Goal: Transaction & Acquisition: Purchase product/service

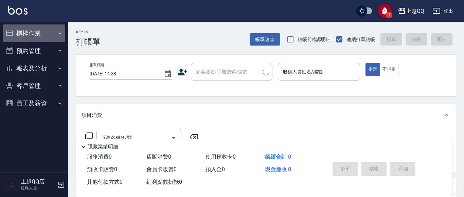
click at [49, 37] on button "櫃檯作業" at bounding box center [34, 33] width 62 height 18
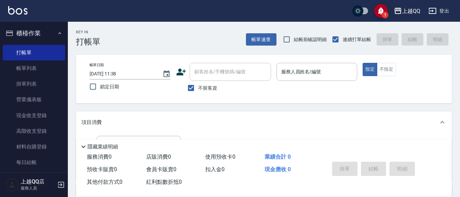
click at [21, 31] on button "櫃檯作業" at bounding box center [34, 33] width 62 height 18
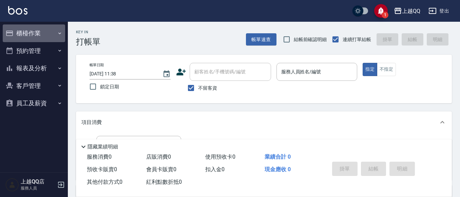
click at [24, 31] on button "櫃檯作業" at bounding box center [34, 33] width 62 height 18
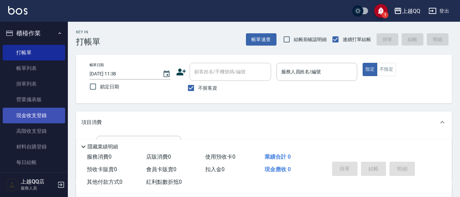
click at [22, 116] on link "現金收支登錄" at bounding box center [34, 116] width 62 height 16
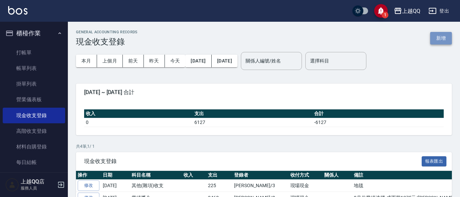
click at [440, 38] on button "新增" at bounding box center [441, 38] width 22 height 13
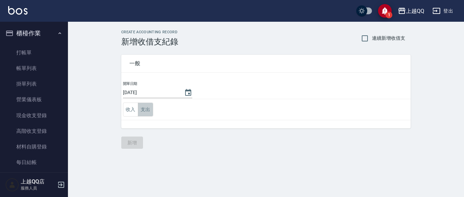
click at [148, 106] on button "支出" at bounding box center [145, 110] width 15 height 14
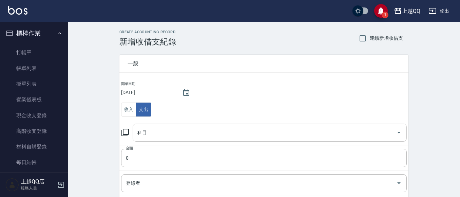
click at [324, 125] on div "科目" at bounding box center [270, 133] width 274 height 18
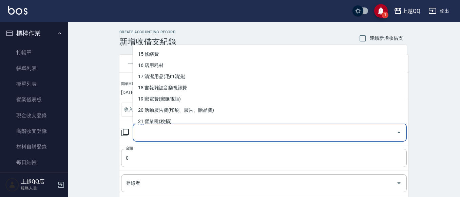
scroll to position [204, 0]
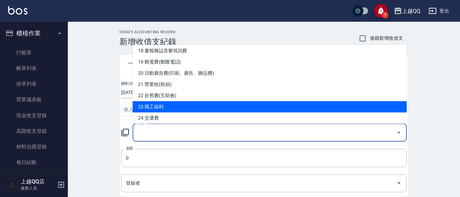
click at [194, 107] on li "23 職工福利" at bounding box center [270, 106] width 274 height 11
type input "23 職工福利"
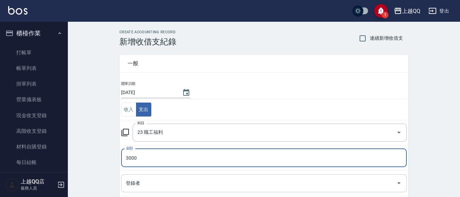
type input "3000"
click at [144, 185] on input "登錄者" at bounding box center [259, 183] width 270 height 12
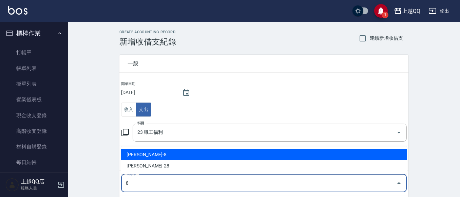
click at [149, 153] on li "[PERSON_NAME]-8" at bounding box center [264, 154] width 286 height 11
type input "[PERSON_NAME]-8"
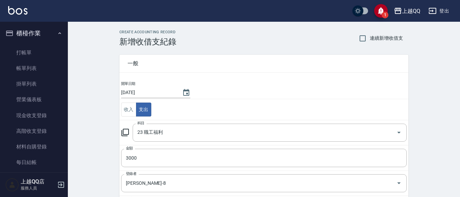
scroll to position [103, 0]
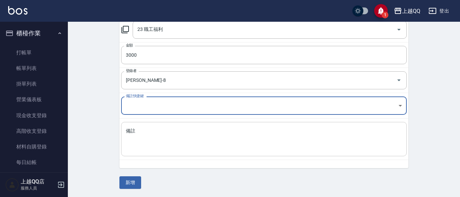
click at [138, 134] on textarea "備註" at bounding box center [264, 139] width 276 height 23
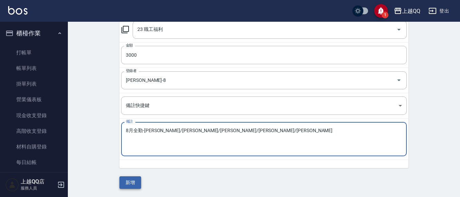
type textarea "8月全勤-[PERSON_NAME]/[PERSON_NAME]/[PERSON_NAME]/[PERSON_NAME]/[PERSON_NAME]"
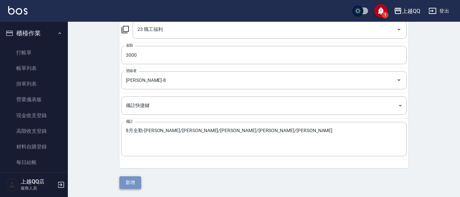
click at [121, 183] on button "新增" at bounding box center [131, 182] width 22 height 13
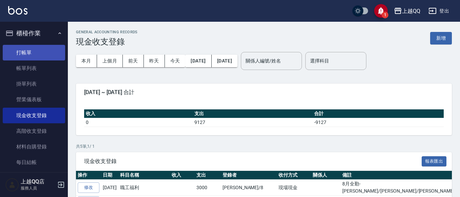
click at [16, 52] on link "打帳單" at bounding box center [34, 53] width 62 height 16
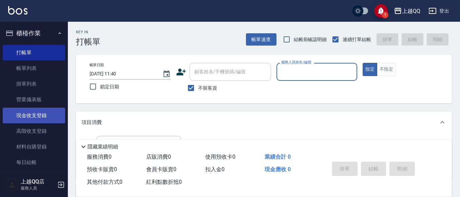
click at [33, 112] on link "現金收支登錄" at bounding box center [34, 116] width 62 height 16
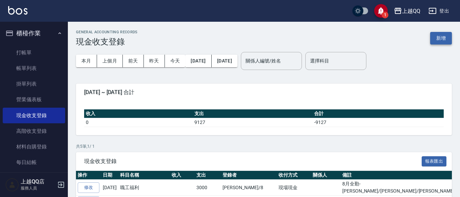
click at [441, 36] on button "新增" at bounding box center [441, 38] width 22 height 13
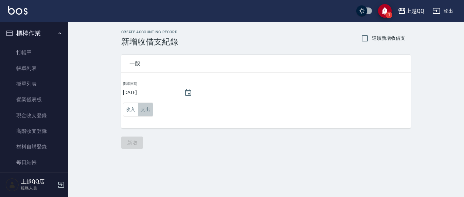
click at [144, 112] on button "支出" at bounding box center [145, 110] width 15 height 14
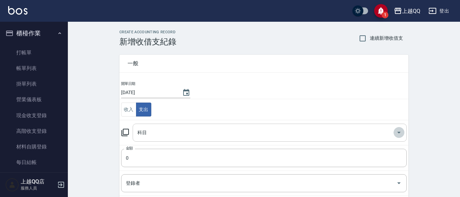
click at [400, 132] on icon "Open" at bounding box center [399, 132] width 8 height 8
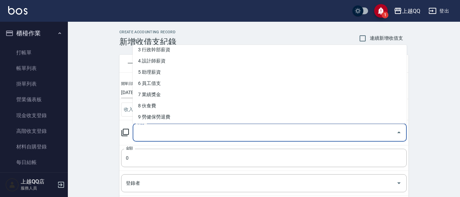
scroll to position [72, 0]
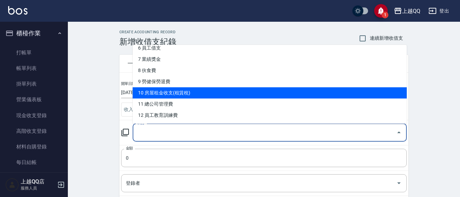
click at [213, 91] on li "10 房屋租金收支(租賃稅)" at bounding box center [270, 92] width 274 height 11
type input "10 房屋租金收支(租賃稅)"
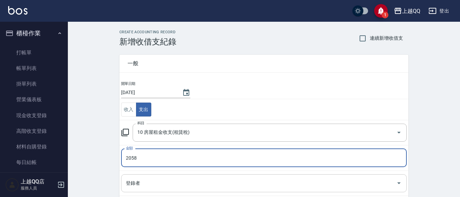
type input "2058"
click at [150, 179] on input "登錄者" at bounding box center [259, 183] width 270 height 12
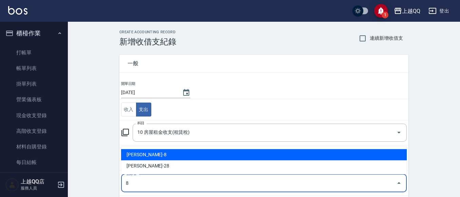
click at [146, 155] on li "[PERSON_NAME]-8" at bounding box center [264, 154] width 286 height 11
type input "[PERSON_NAME]-8"
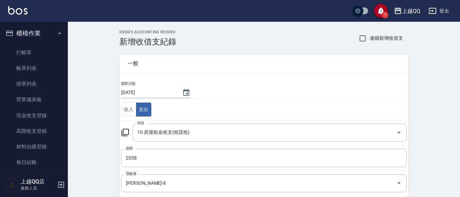
scroll to position [103, 0]
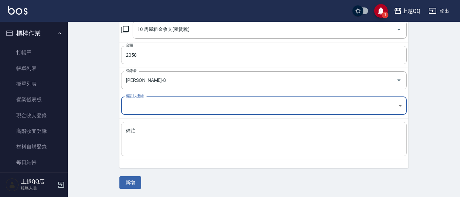
click at [157, 138] on textarea "備註" at bounding box center [264, 139] width 276 height 23
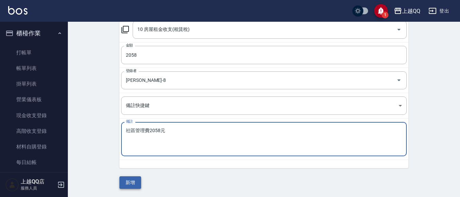
type textarea "社區管理費2058元"
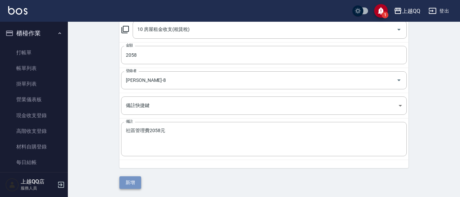
click at [138, 183] on button "新增" at bounding box center [131, 182] width 22 height 13
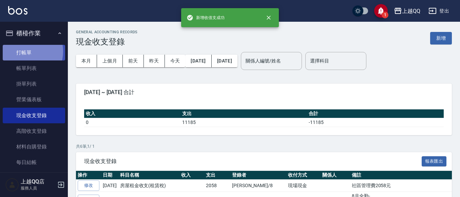
click at [24, 51] on link "打帳單" at bounding box center [34, 53] width 62 height 16
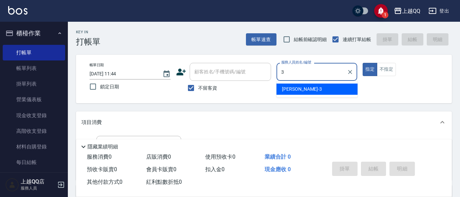
type input "3"
type button "true"
type input "佩怡-3"
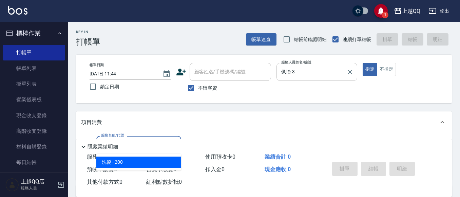
type input "洗髮(101)"
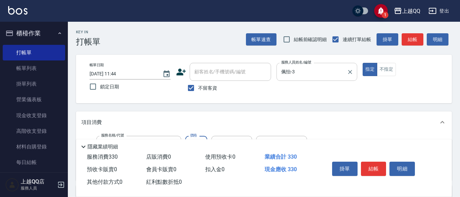
type input "330"
type input "[PERSON_NAME]-25"
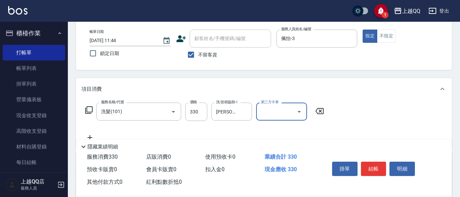
scroll to position [68, 0]
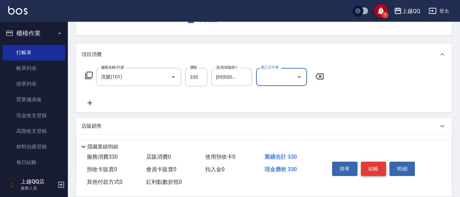
click at [370, 166] on button "結帳" at bounding box center [373, 169] width 25 height 14
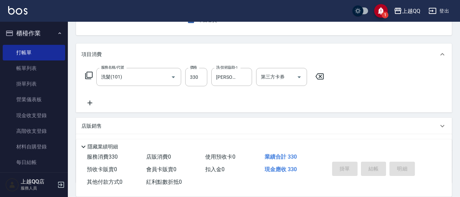
type input "[DATE] 11:59"
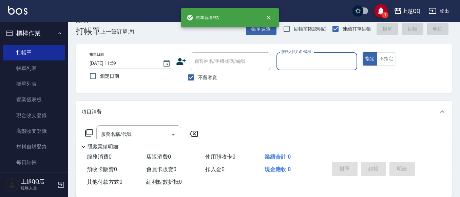
scroll to position [0, 0]
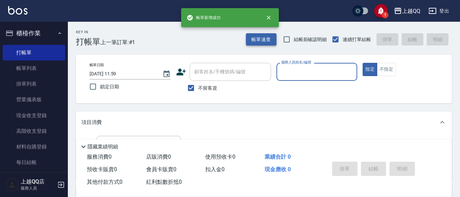
click at [266, 38] on button "帳單速查" at bounding box center [261, 39] width 31 height 13
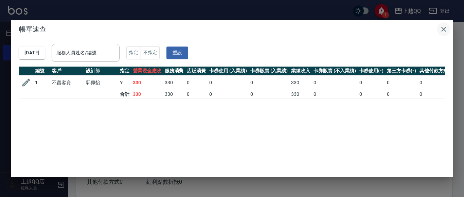
click at [449, 27] on button "button" at bounding box center [444, 29] width 14 height 14
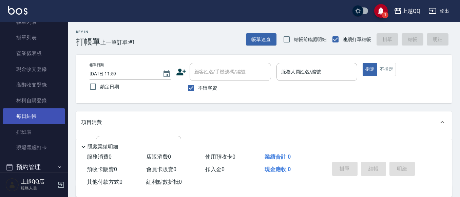
scroll to position [110, 0]
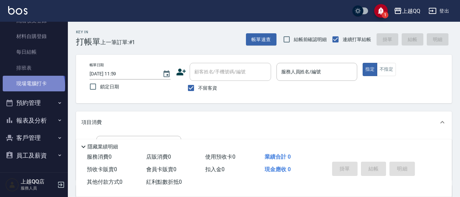
click at [33, 86] on link "現場電腦打卡" at bounding box center [34, 84] width 62 height 16
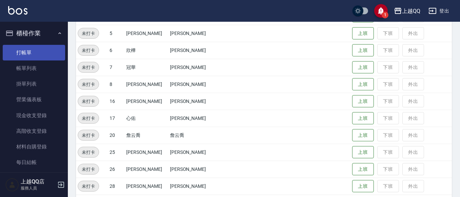
click at [20, 48] on link "打帳單" at bounding box center [34, 53] width 62 height 16
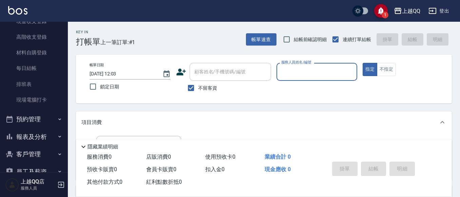
scroll to position [102, 0]
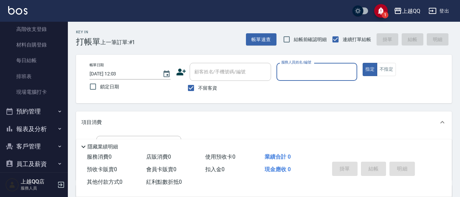
click at [28, 129] on button "報表及分析" at bounding box center [34, 129] width 62 height 18
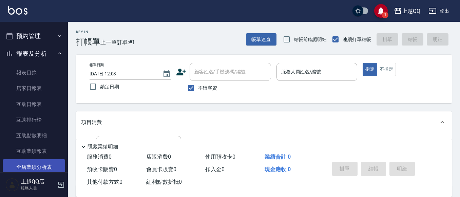
scroll to position [204, 0]
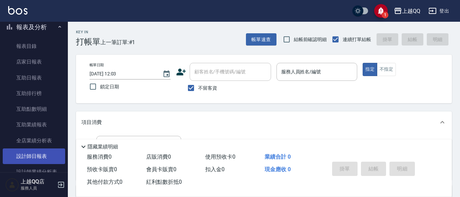
click at [39, 152] on link "設計師日報表" at bounding box center [34, 156] width 62 height 16
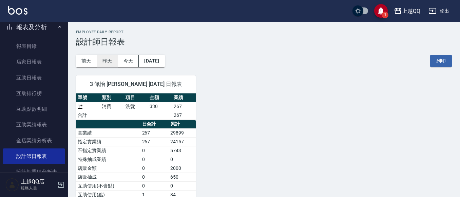
click at [116, 65] on button "昨天" at bounding box center [107, 61] width 21 height 13
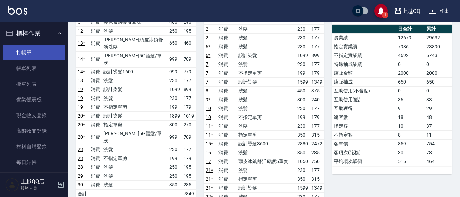
click at [37, 58] on link "打帳單" at bounding box center [34, 53] width 62 height 16
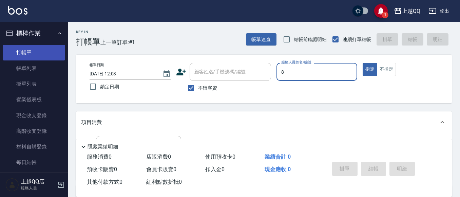
type input "8"
type button "true"
type input "[PERSON_NAME]-8"
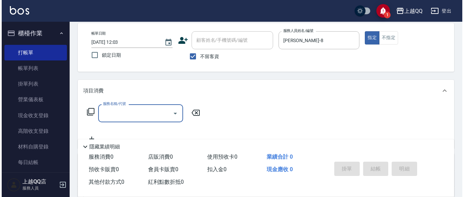
scroll to position [32, 0]
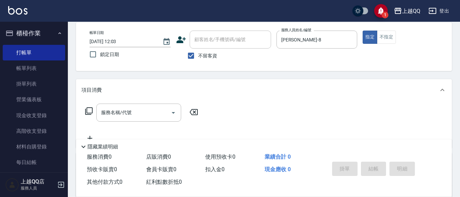
click at [86, 110] on icon at bounding box center [88, 110] width 7 height 7
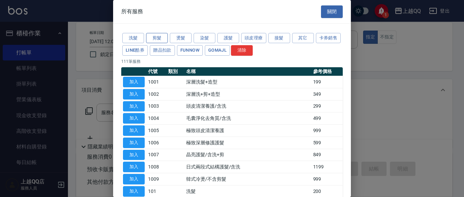
click at [159, 34] on button "剪髮" at bounding box center [157, 38] width 22 height 11
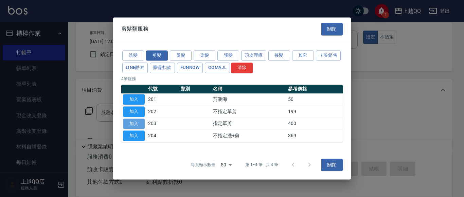
click at [133, 123] on button "加入" at bounding box center [134, 123] width 22 height 11
type input "指定單剪(203)"
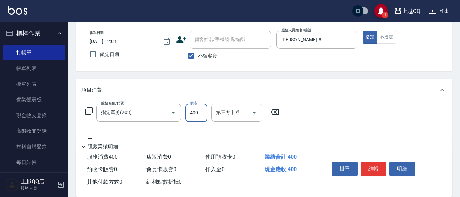
click at [198, 113] on input "400" at bounding box center [196, 113] width 22 height 18
type input "300"
click at [371, 166] on button "結帳" at bounding box center [373, 169] width 25 height 14
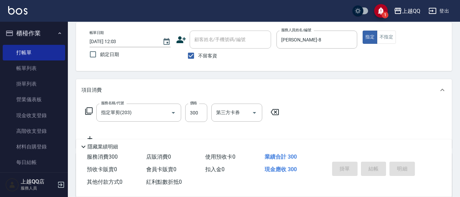
type input "[DATE] 12:26"
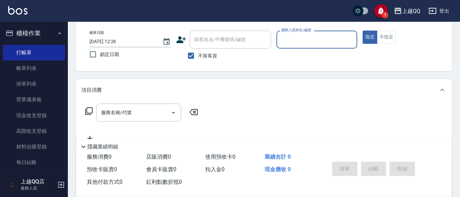
click at [208, 49] on div "顧客姓名/手機號碼/編號 顧客姓名/手機號碼/編號 不留客資" at bounding box center [223, 47] width 95 height 32
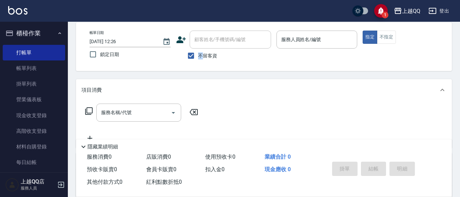
click at [210, 39] on input "顧客姓名/手機號碼/編號" at bounding box center [230, 40] width 75 height 12
click at [189, 56] on input "不留客資" at bounding box center [191, 56] width 14 height 14
checkbox input "false"
click at [198, 43] on input "顧客姓名/手機號碼/編號" at bounding box center [225, 40] width 65 height 12
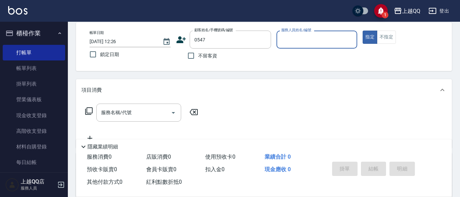
click at [363, 31] on button "指定" at bounding box center [370, 37] width 15 height 13
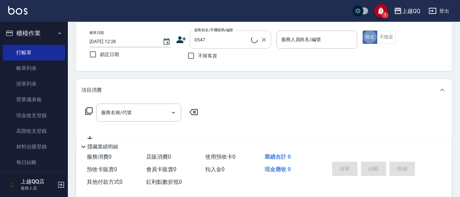
type input "[PERSON_NAME]/0934141660/0547"
type input "欣樺-6"
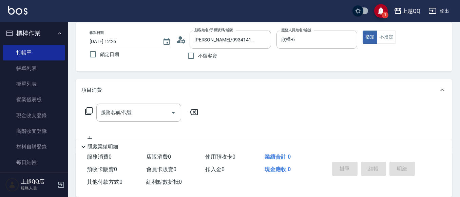
click at [179, 36] on icon at bounding box center [181, 40] width 10 height 10
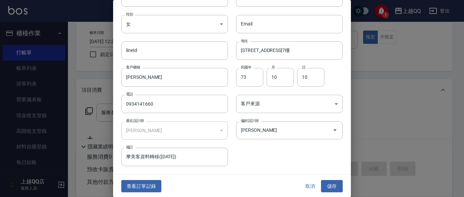
scroll to position [38, 0]
drag, startPoint x: 144, startPoint y: 189, endPoint x: 69, endPoint y: 79, distance: 133.1
click at [144, 189] on button "查看訂單記錄" at bounding box center [141, 185] width 40 height 13
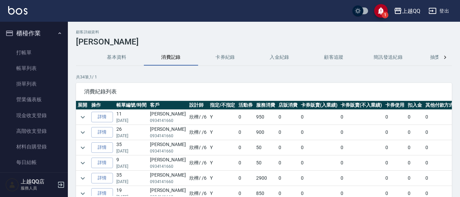
scroll to position [34, 0]
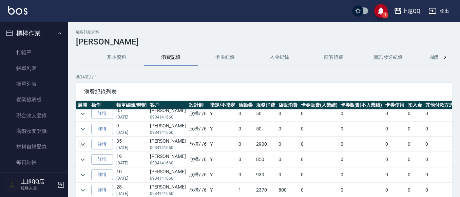
click at [83, 142] on icon "expand row" at bounding box center [83, 144] width 8 height 8
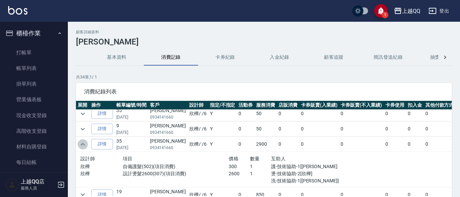
click at [83, 142] on icon "expand row" at bounding box center [83, 144] width 8 height 8
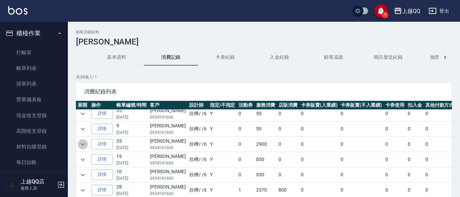
click at [83, 142] on icon "expand row" at bounding box center [83, 144] width 8 height 8
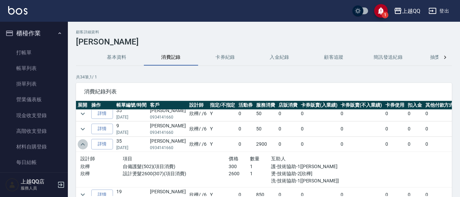
click at [83, 142] on icon "expand row" at bounding box center [83, 144] width 8 height 8
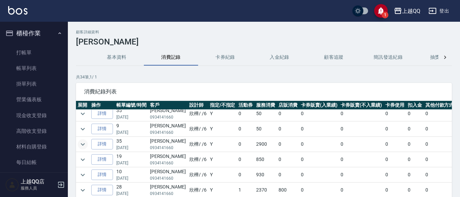
scroll to position [0, 0]
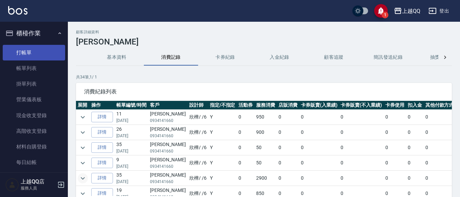
click at [43, 51] on link "打帳單" at bounding box center [34, 53] width 62 height 16
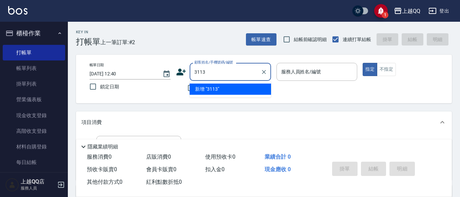
type input "3113"
click at [363, 63] on button "指定" at bounding box center [370, 69] width 15 height 13
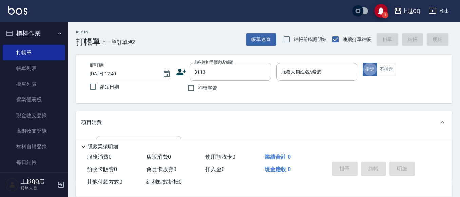
type button "true"
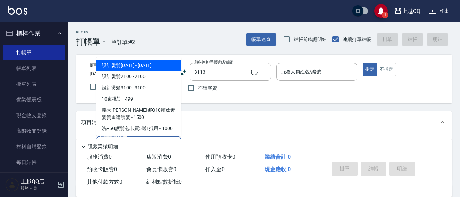
type input "101"
type input "[PERSON_NAME]/0910887186/3113"
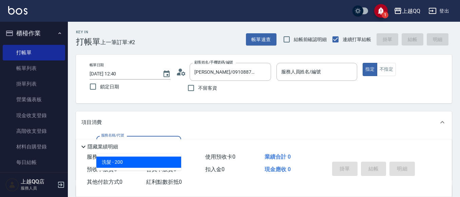
type input "101"
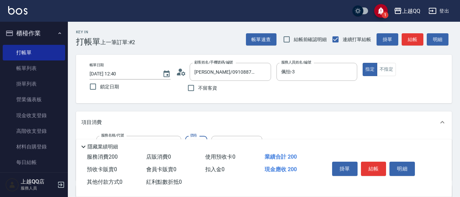
type input "佩怡-3"
type input "洗髮(101)"
type input "230"
type input "[PERSON_NAME]-26"
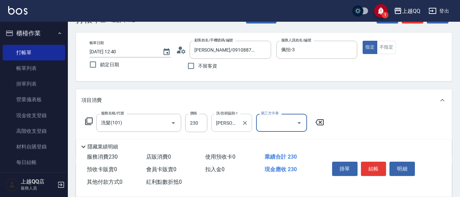
scroll to position [34, 0]
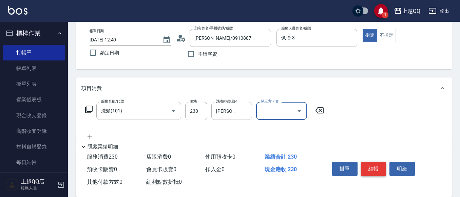
click at [374, 169] on button "結帳" at bounding box center [373, 169] width 25 height 14
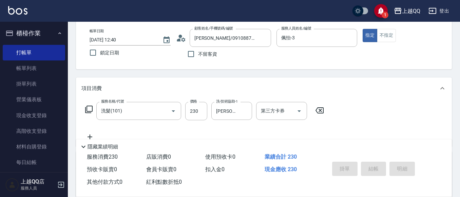
type input "[DATE] 12:45"
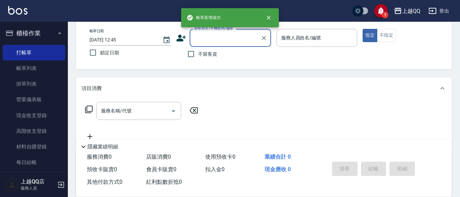
scroll to position [0, 0]
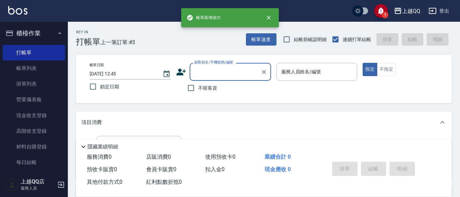
click at [259, 47] on div "Key In 打帳單 上一筆訂單:#3 帳單速查 結帳前確認明細 連續打單結帳 掛單 結帳 明細 帳單日期 [DATE] 12:45 鎖定日期 顧客姓名/手機…" at bounding box center [264, 177] width 392 height 310
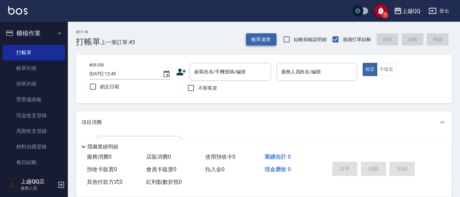
click at [260, 37] on button "帳單速查" at bounding box center [261, 39] width 31 height 13
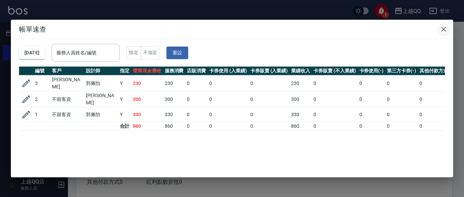
click at [445, 29] on icon "button" at bounding box center [443, 29] width 8 height 8
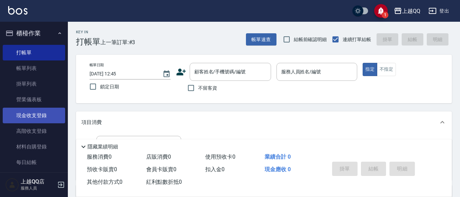
click at [27, 115] on link "現金收支登錄" at bounding box center [34, 116] width 62 height 16
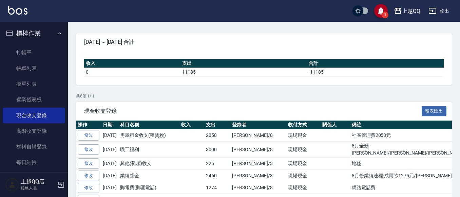
scroll to position [82, 0]
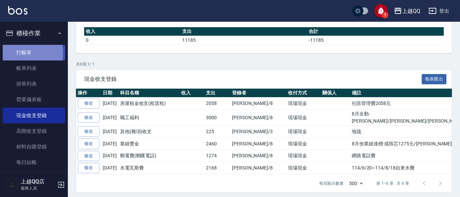
click at [25, 53] on link "打帳單" at bounding box center [34, 53] width 62 height 16
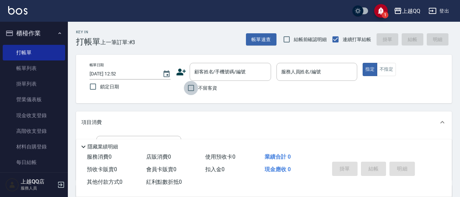
click at [194, 88] on input "不留客資" at bounding box center [191, 88] width 14 height 14
checkbox input "true"
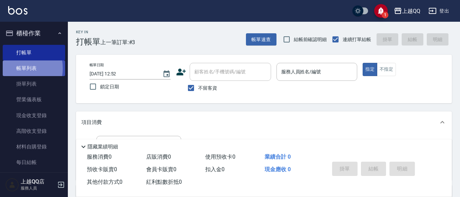
click at [14, 68] on link "帳單列表" at bounding box center [34, 68] width 62 height 16
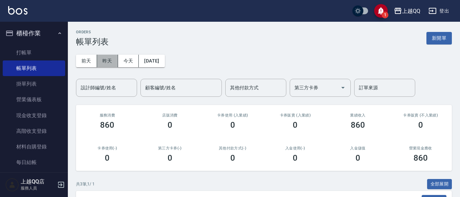
click at [111, 58] on button "昨天" at bounding box center [107, 61] width 21 height 13
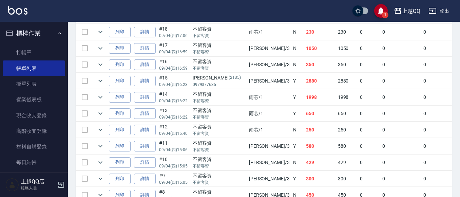
scroll to position [370, 0]
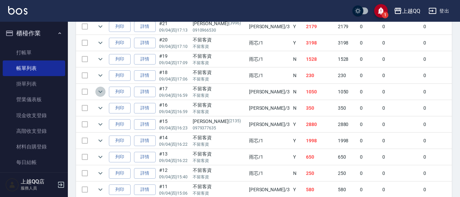
click at [101, 93] on icon "expand row" at bounding box center [100, 92] width 4 height 2
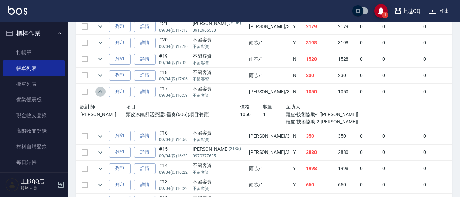
click at [101, 93] on icon "expand row" at bounding box center [100, 92] width 8 height 8
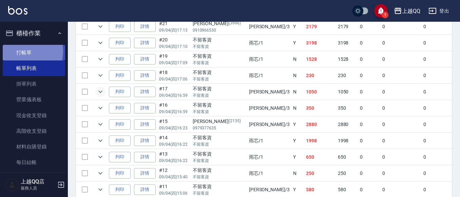
click at [21, 51] on link "打帳單" at bounding box center [34, 53] width 62 height 16
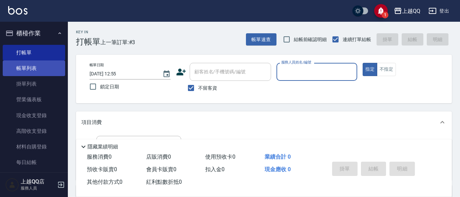
click at [28, 71] on link "帳單列表" at bounding box center [34, 68] width 62 height 16
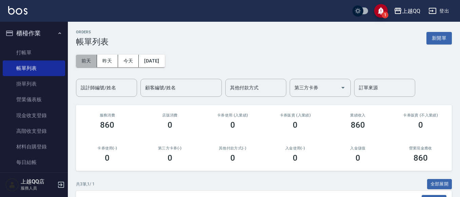
click at [92, 58] on button "前天" at bounding box center [86, 61] width 21 height 13
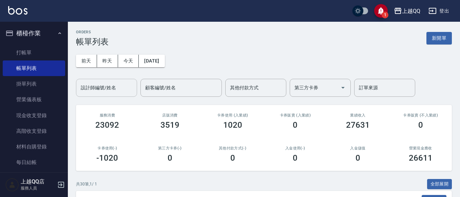
click at [90, 94] on div "設計師編號/姓名" at bounding box center [106, 88] width 61 height 18
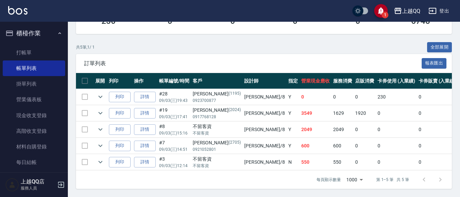
scroll to position [143, 0]
type input "[PERSON_NAME]-8"
click at [100, 142] on icon "expand row" at bounding box center [100, 146] width 8 height 8
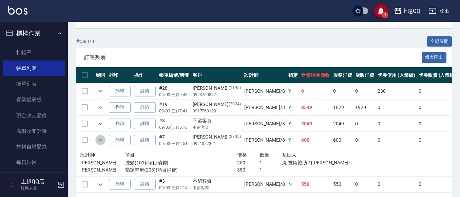
click at [100, 140] on icon "expand row" at bounding box center [100, 140] width 8 height 8
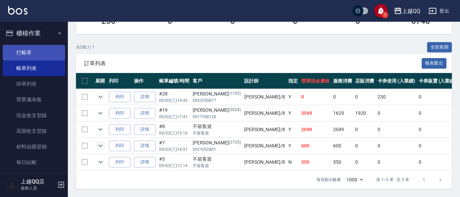
click at [16, 52] on link "打帳單" at bounding box center [34, 53] width 62 height 16
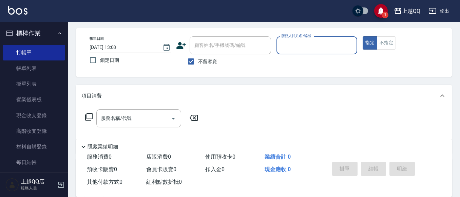
scroll to position [34, 0]
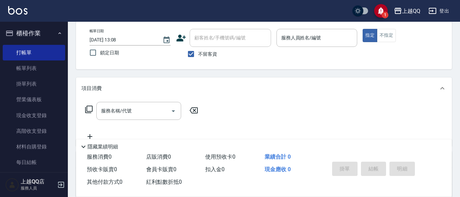
drag, startPoint x: 203, startPoint y: 51, endPoint x: 209, endPoint y: 34, distance: 17.8
click at [204, 47] on div "顧客姓名/手機號碼/編號 顧客姓名/手機號碼/編號 不留客資" at bounding box center [223, 45] width 95 height 32
click at [209, 34] on input "顧客姓名/手機號碼/編號" at bounding box center [230, 38] width 75 height 12
drag, startPoint x: 190, startPoint y: 52, endPoint x: 197, endPoint y: 40, distance: 14.1
click at [190, 51] on input "不留客資" at bounding box center [191, 54] width 14 height 14
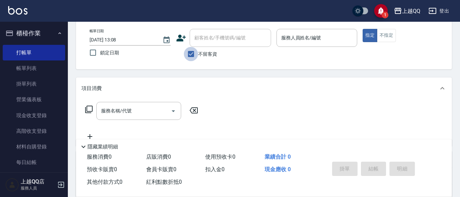
checkbox input "false"
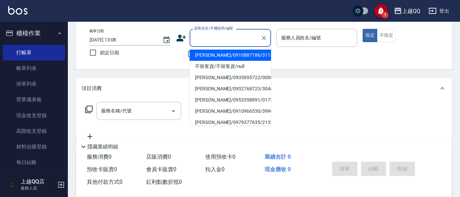
drag, startPoint x: 197, startPoint y: 40, endPoint x: 216, endPoint y: 8, distance: 37.3
click at [197, 40] on input "顧客姓名/手機號碼/編號" at bounding box center [225, 38] width 65 height 12
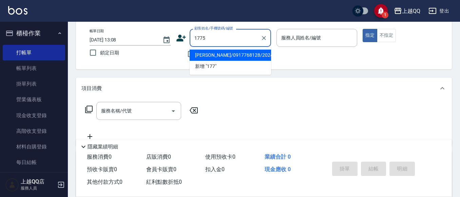
type input "1775"
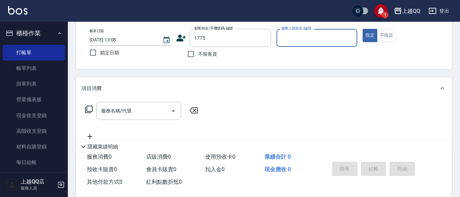
click at [363, 29] on button "指定" at bounding box center [370, 35] width 15 height 13
type button "true"
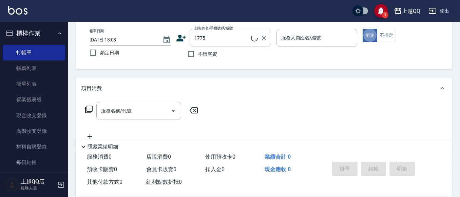
type input "曲小姐/0000000/1775"
type input "欣樺-6"
click at [268, 33] on div at bounding box center [263, 38] width 9 height 18
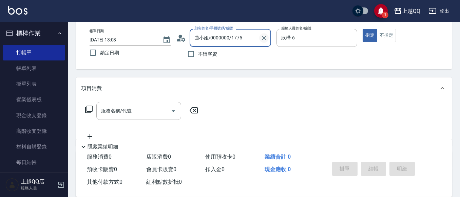
click at [268, 38] on button "Clear" at bounding box center [264, 38] width 10 height 10
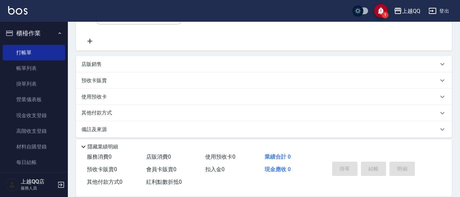
type input "石人妃/0916330727/3253"
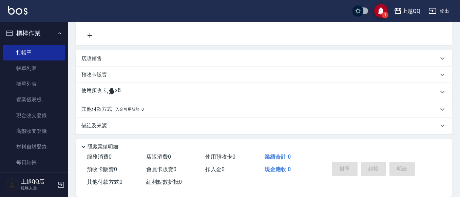
click at [132, 92] on div "使用預收卡 x8" at bounding box center [259, 92] width 357 height 10
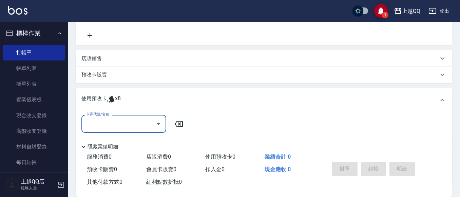
scroll to position [0, 0]
click at [115, 118] on div "卡券代號/名稱" at bounding box center [123, 124] width 85 height 18
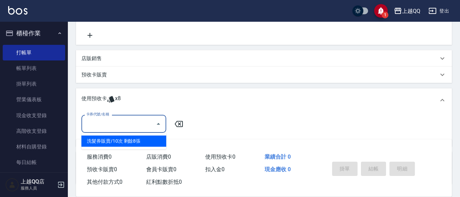
click at [143, 144] on div "洗髮券販賣/10次 剩餘8張" at bounding box center [123, 140] width 85 height 11
type input "洗髮券販賣/10次"
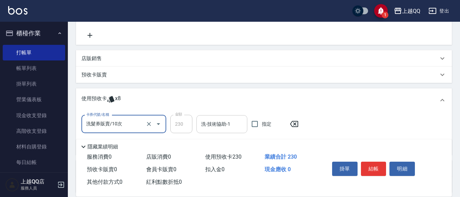
click at [201, 127] on input "洗-技術協助-1" at bounding box center [222, 124] width 45 height 12
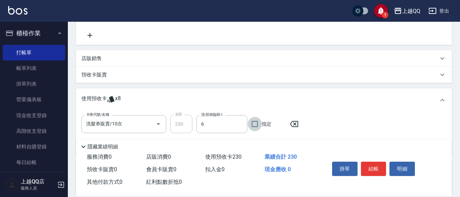
type input "欣樺-6"
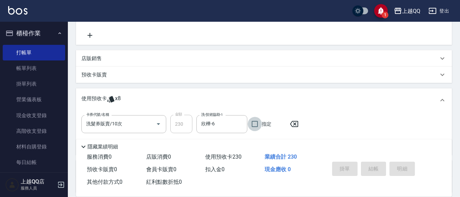
type input "[DATE] 13:12"
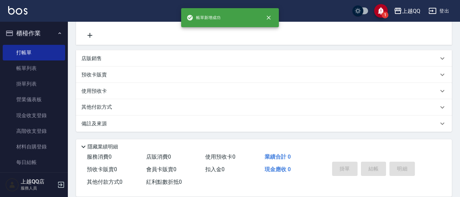
scroll to position [34, 0]
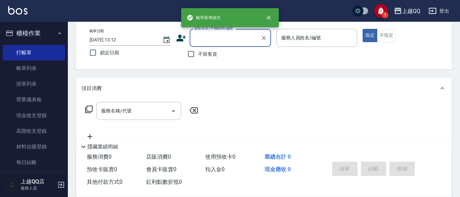
drag, startPoint x: 202, startPoint y: 55, endPoint x: 205, endPoint y: 53, distance: 4.3
click at [205, 53] on span "不留客資" at bounding box center [207, 54] width 19 height 7
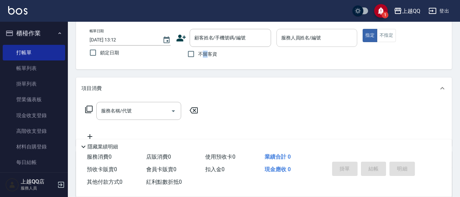
click at [293, 34] on div "服務人員姓名/編號 服務人員姓名/編號" at bounding box center [317, 38] width 81 height 18
drag, startPoint x: 185, startPoint y: 52, endPoint x: 210, endPoint y: 47, distance: 25.8
click at [185, 52] on input "不留客資" at bounding box center [191, 54] width 14 height 14
checkbox input "true"
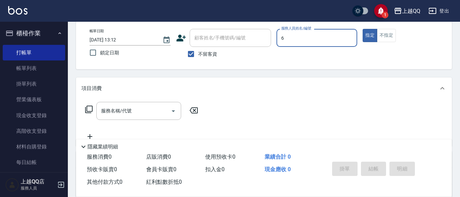
type input "欣樺-6"
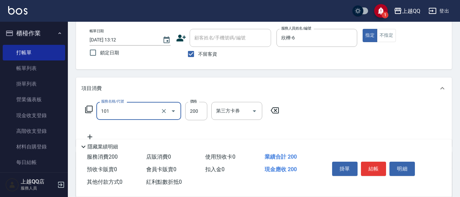
type input "洗髮(101)"
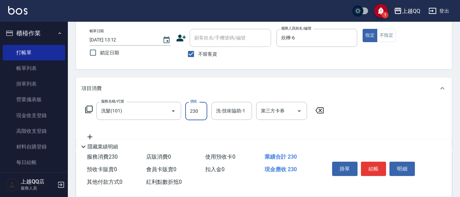
type input "230"
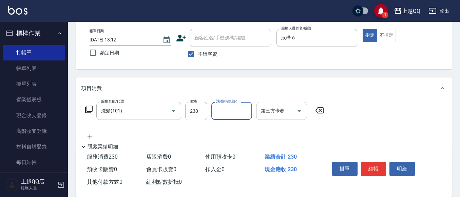
type input "1"
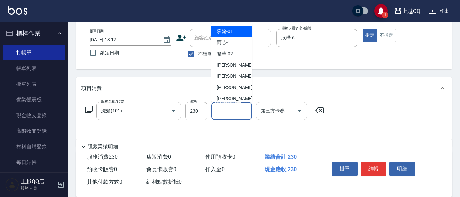
type input "2"
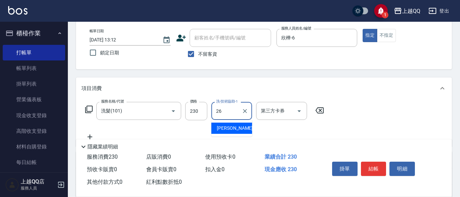
type input "[PERSON_NAME]-26"
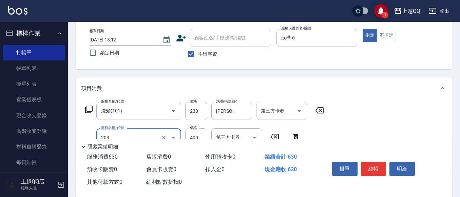
type input "指定單剪(203)"
type input "250"
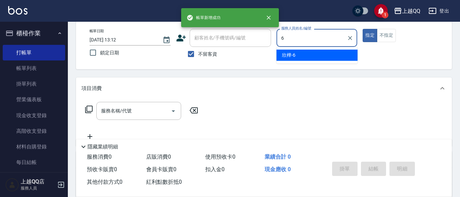
type input "欣樺-6"
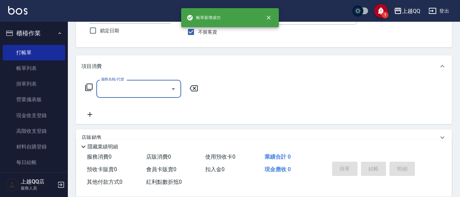
scroll to position [68, 0]
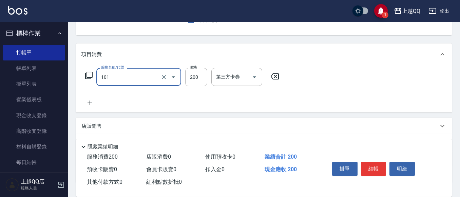
type input "洗髮(101)"
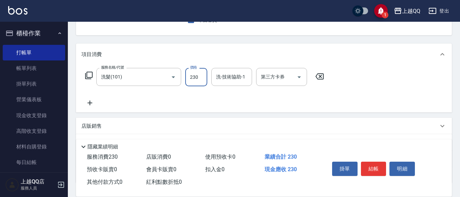
type input "230"
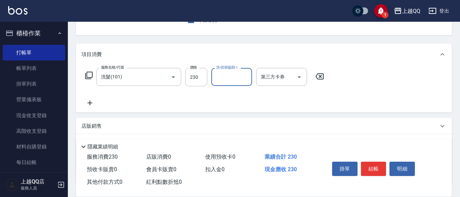
type input "2"
type input "[PERSON_NAME]-16"
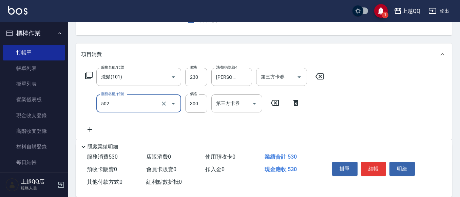
type input "自備護髮(502)"
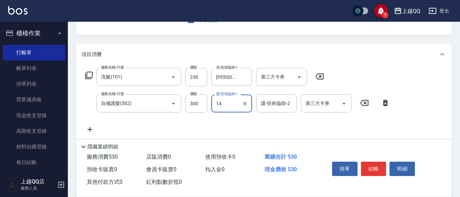
type input "14"
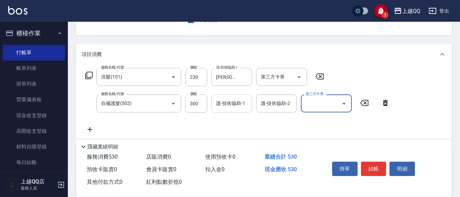
click at [230, 102] on input "護-技術協助-1" at bounding box center [232, 103] width 35 height 12
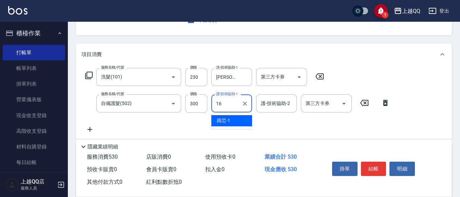
type input "[PERSON_NAME]-16"
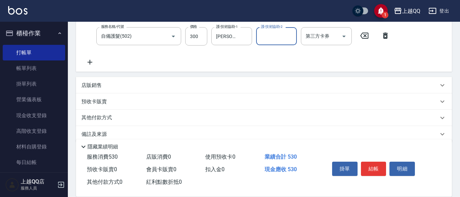
scroll to position [136, 0]
click at [103, 90] on div "店販銷售" at bounding box center [264, 84] width 376 height 16
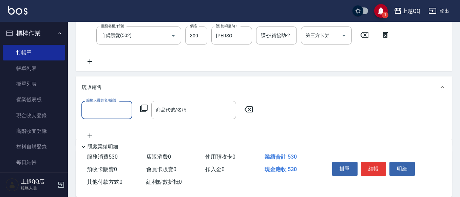
scroll to position [0, 0]
type input "欣樺-6"
drag, startPoint x: 141, startPoint y: 101, endPoint x: 146, endPoint y: 109, distance: 9.2
click at [144, 106] on div "服務人員姓名/編號 [PERSON_NAME]-6 服務人員姓名/編號 商品代號/名稱 商品代號/名稱" at bounding box center [169, 110] width 176 height 18
click at [147, 109] on icon at bounding box center [144, 108] width 8 height 8
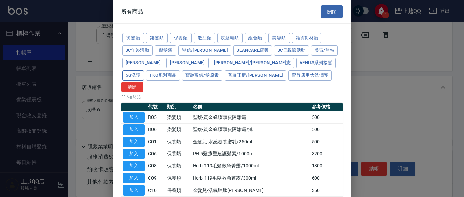
click at [144, 70] on button "5G洗護" at bounding box center [133, 75] width 22 height 11
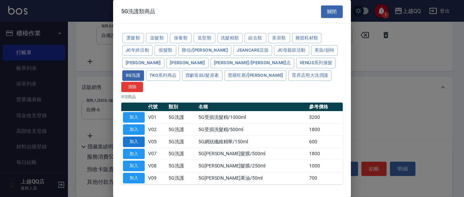
click at [144, 136] on button "加入" at bounding box center [134, 141] width 22 height 11
type input "5G網狀纖維精華/150ml"
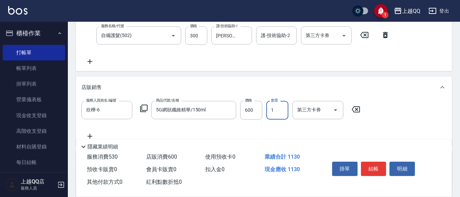
click at [279, 112] on input "1" at bounding box center [278, 110] width 22 height 18
type input "3"
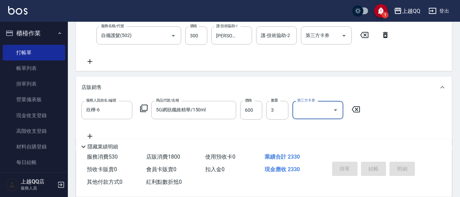
type input "[DATE] 13:13"
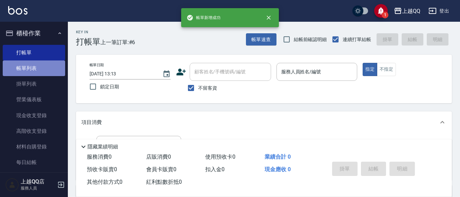
click at [34, 63] on link "帳單列表" at bounding box center [34, 68] width 62 height 16
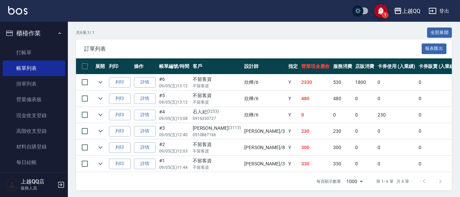
scroll to position [159, 0]
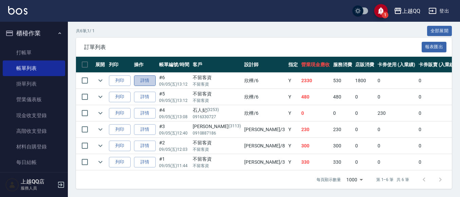
click at [150, 75] on link "詳情" at bounding box center [145, 80] width 22 height 11
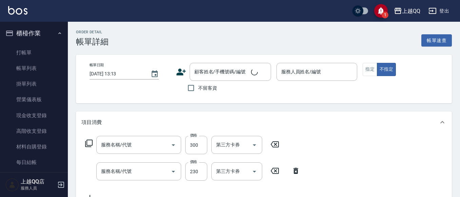
type input "[DATE] 13:12"
checkbox input "true"
type input "欣樺-6"
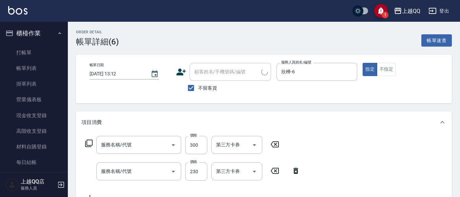
type input "自備護髮(502)"
type input "洗髮(101)"
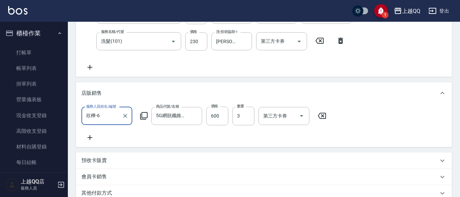
type input "5G網狀纖維精華/150ml"
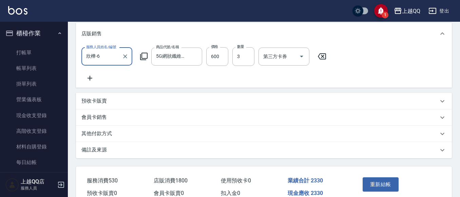
scroll to position [94, 0]
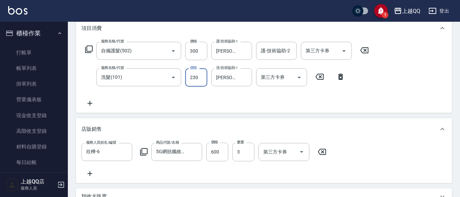
click at [198, 79] on input "230" at bounding box center [196, 77] width 22 height 18
type input "280"
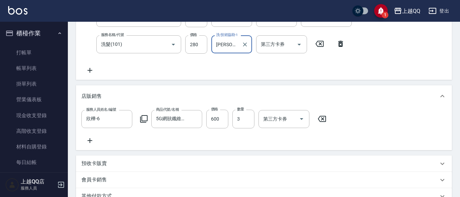
scroll to position [230, 0]
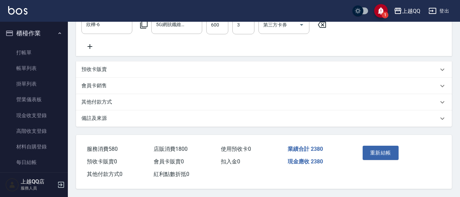
click at [404, 150] on div "重新結帳" at bounding box center [398, 158] width 92 height 46
click at [389, 150] on button "重新結帳" at bounding box center [381, 153] width 36 height 14
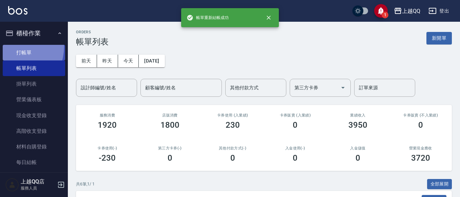
click at [8, 46] on link "打帳單" at bounding box center [34, 53] width 62 height 16
